Goal: Find specific page/section: Find specific page/section

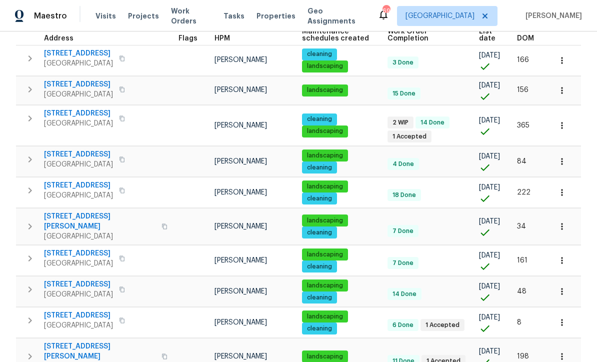
scroll to position [156, 0]
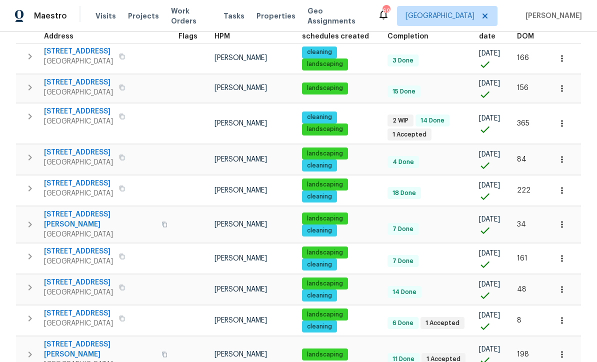
click at [70, 178] on span "[STREET_ADDRESS]" at bounding box center [78, 183] width 69 height 10
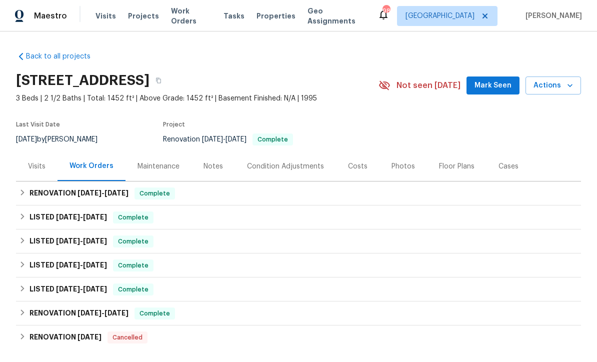
click at [31, 162] on div "Visits" at bounding box center [36, 166] width 17 height 10
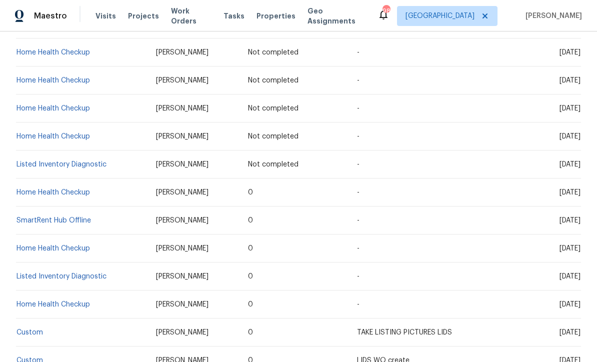
scroll to position [218, 0]
click at [50, 273] on link "Listed Inventory Diagnostic" at bounding box center [61, 275] width 90 height 7
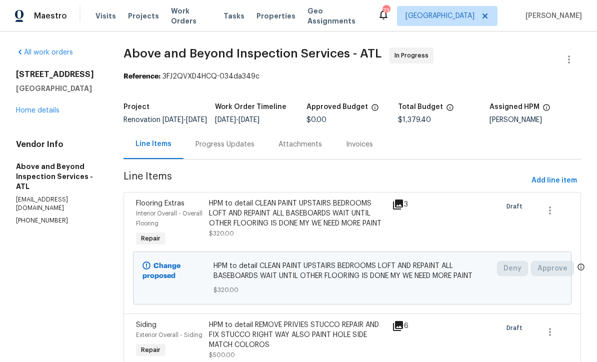
scroll to position [6, 0]
